Goal: Task Accomplishment & Management: Use online tool/utility

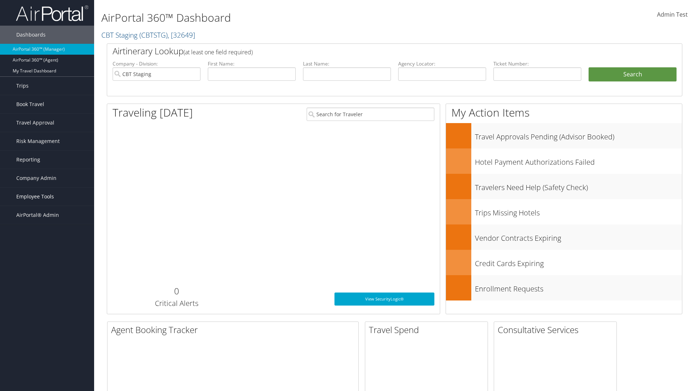
click at [47, 197] on span "Employee Tools" at bounding box center [35, 197] width 38 height 18
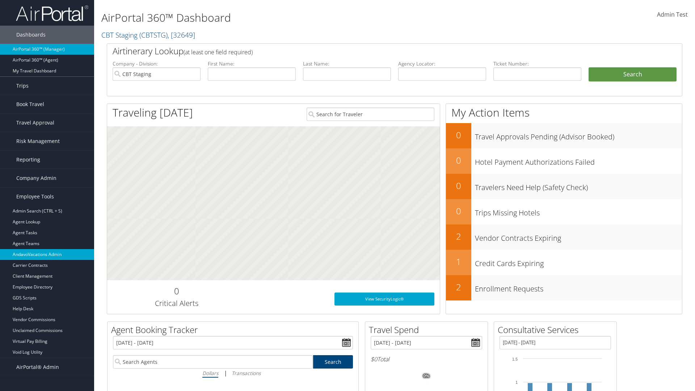
click at [47, 255] on link "AndavoVacations Admin" at bounding box center [47, 254] width 94 height 11
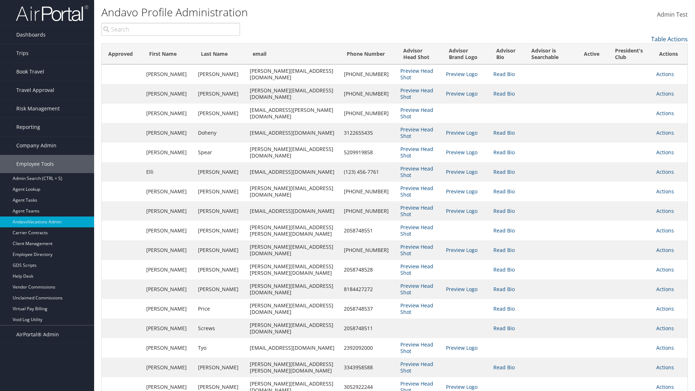
click at [171, 29] on input "search" at bounding box center [170, 29] width 139 height 13
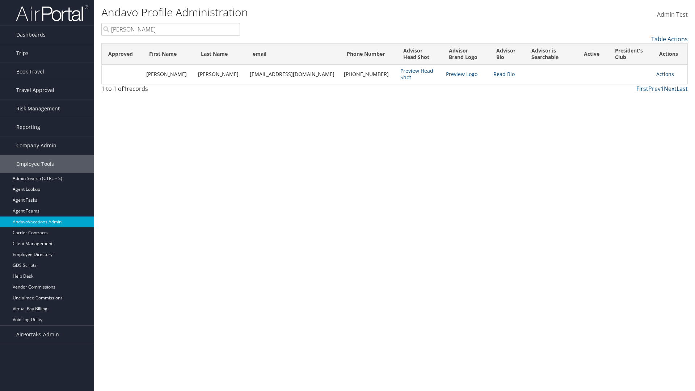
type input "[PERSON_NAME]"
click at [661, 74] on link "Actions" at bounding box center [665, 74] width 18 height 7
click at [629, 134] on link "Add to President's Club" at bounding box center [628, 134] width 79 height 12
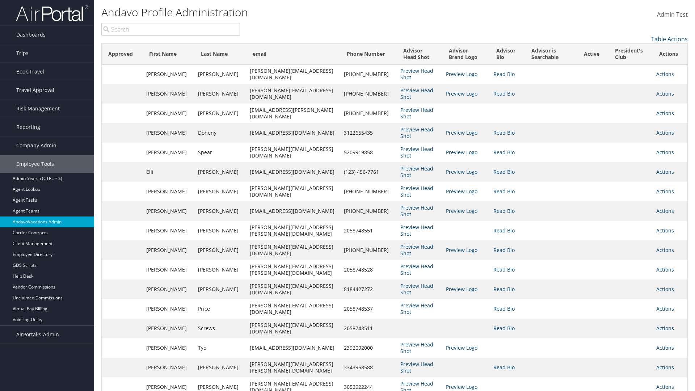
click at [171, 29] on input "search" at bounding box center [170, 29] width 139 height 13
type input "[PERSON_NAME]"
